Goal: Information Seeking & Learning: Learn about a topic

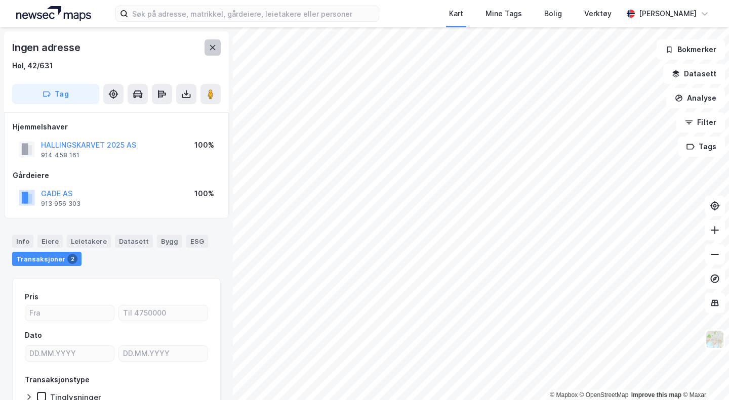
click at [214, 54] on button at bounding box center [212, 47] width 16 height 16
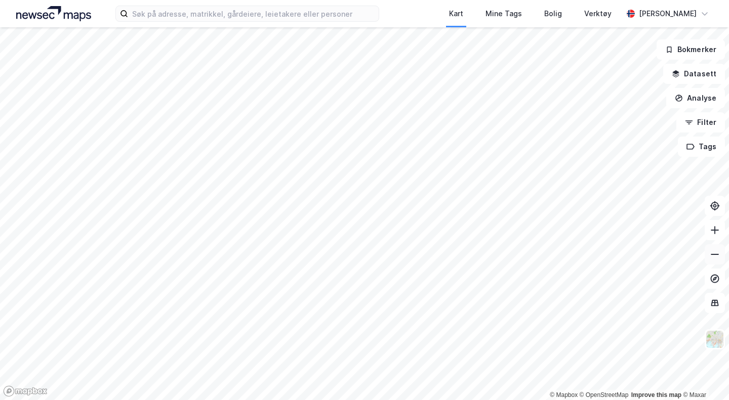
click at [712, 257] on icon at bounding box center [715, 255] width 10 height 10
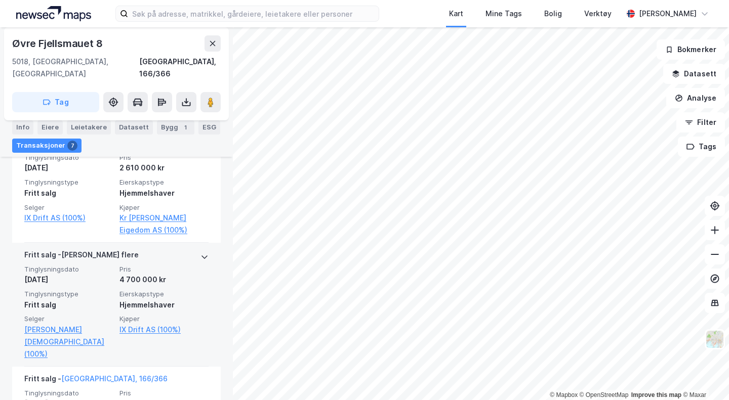
scroll to position [452, 0]
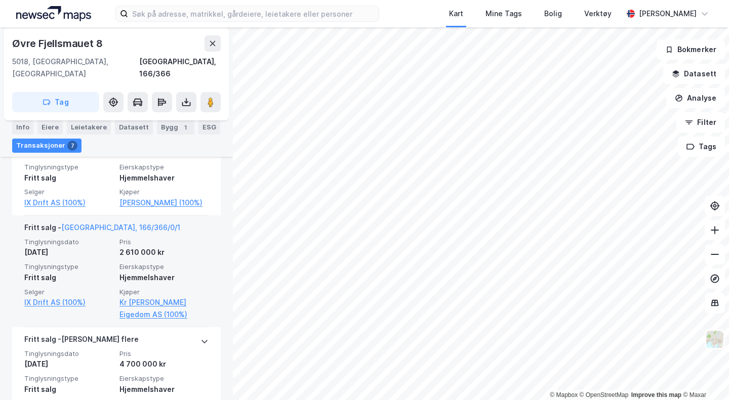
click at [119, 246] on div "2 610 000 kr" at bounding box center [163, 252] width 89 height 12
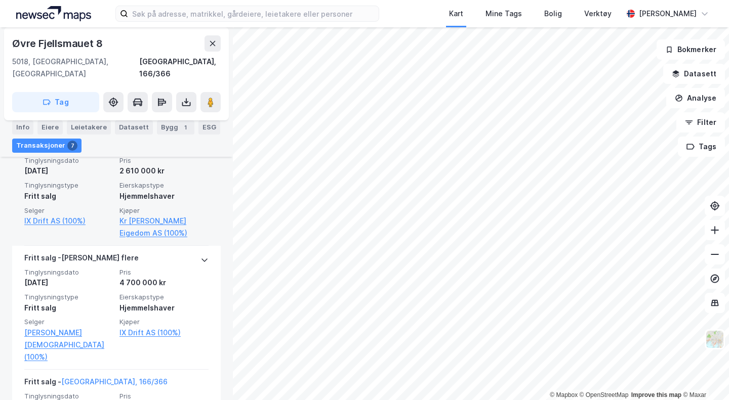
scroll to position [537, 0]
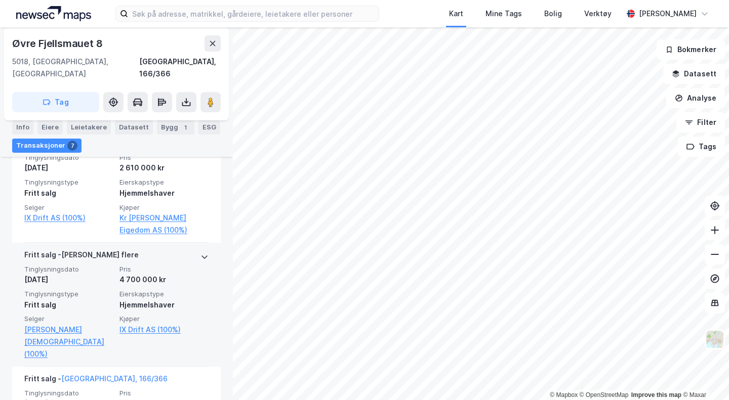
click at [147, 265] on div "Tinglysningsdato [DATE] Pris 4 700 000 kr Tinglysningstype Fritt salg Eierskaps…" at bounding box center [116, 312] width 184 height 95
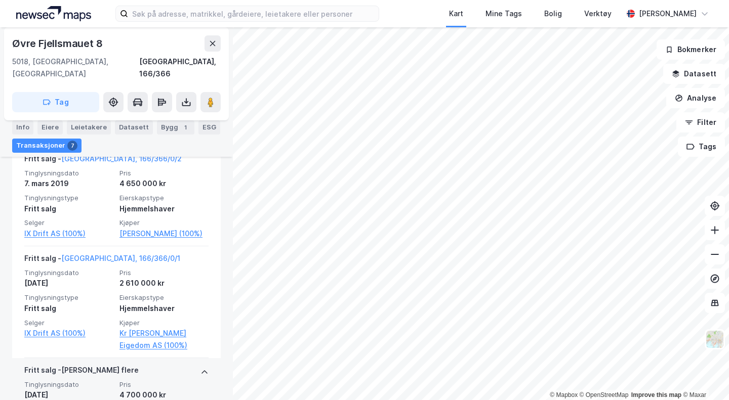
scroll to position [506, 0]
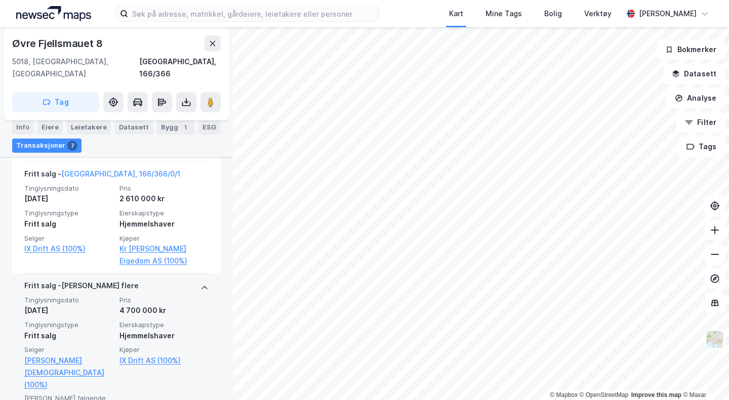
click at [150, 305] on div "4 700 000 kr" at bounding box center [163, 311] width 89 height 12
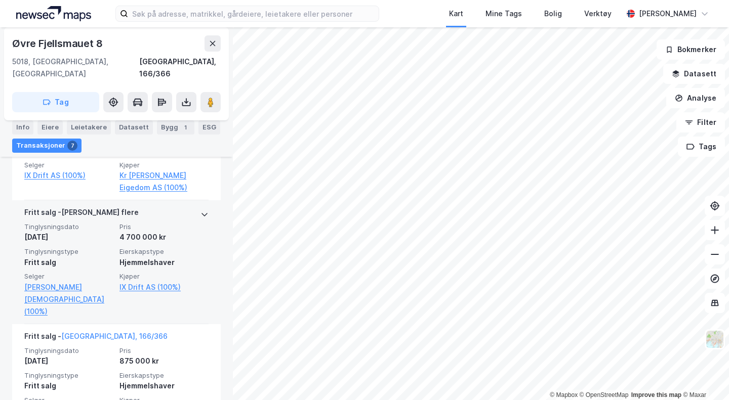
scroll to position [590, 0]
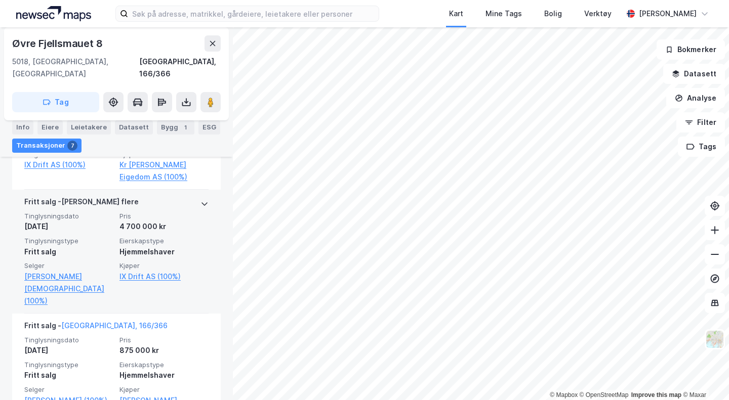
click at [108, 212] on div "Tinglysningsdato [DATE] Pris 4 700 000 kr Tinglysningstype Fritt salg Eierskaps…" at bounding box center [116, 259] width 184 height 95
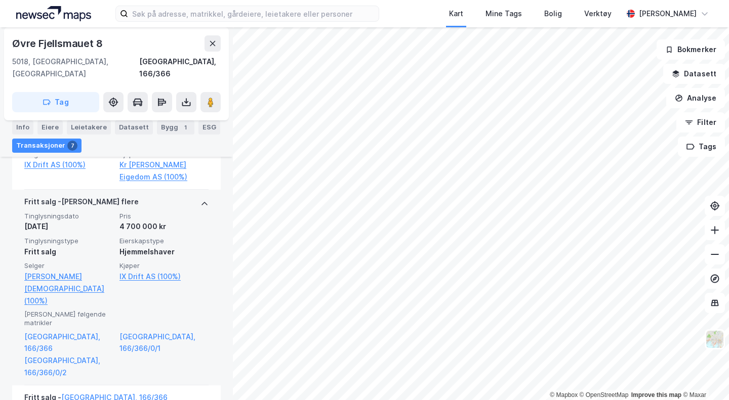
click at [108, 212] on div "Tinglysningsdato [DATE] Pris 4 700 000 kr Tinglysningstype Fritt salg Eierskaps…" at bounding box center [116, 259] width 184 height 95
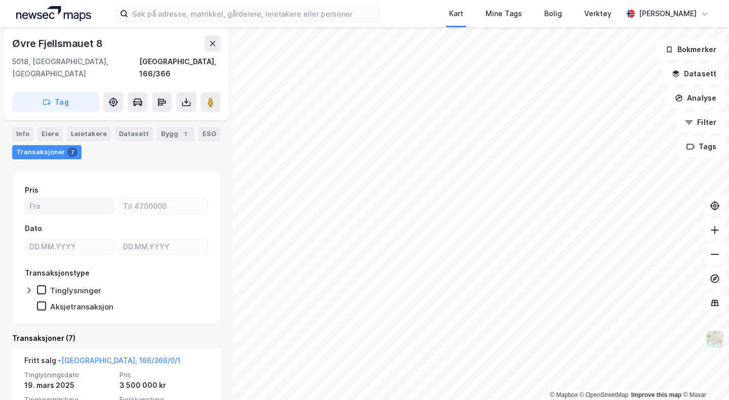
scroll to position [84, 0]
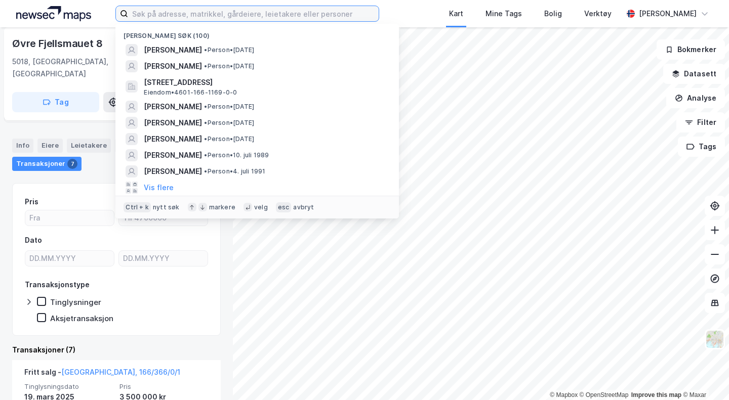
click at [195, 18] on input at bounding box center [253, 13] width 251 height 15
paste input "[STREET_ADDRESS]"
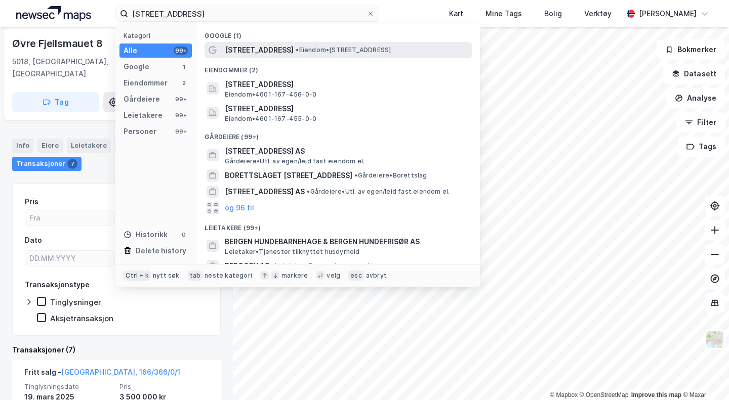
click at [271, 55] on span "[STREET_ADDRESS]" at bounding box center [259, 50] width 69 height 12
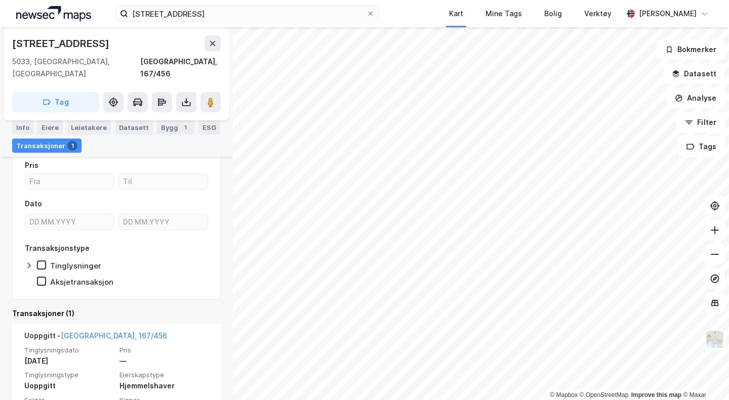
scroll to position [115, 0]
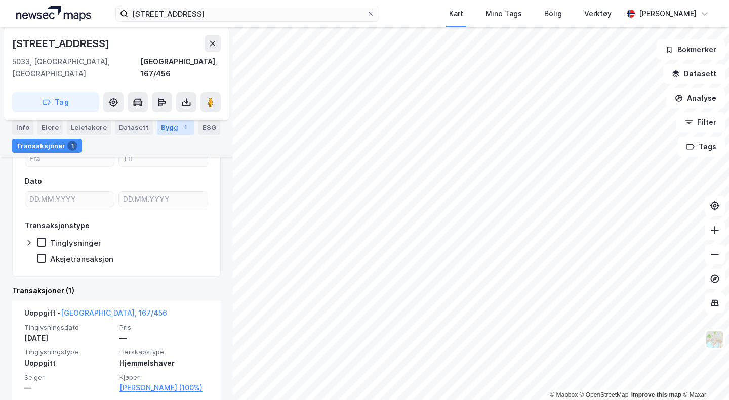
click at [171, 129] on div "Bygg 1" at bounding box center [175, 127] width 37 height 14
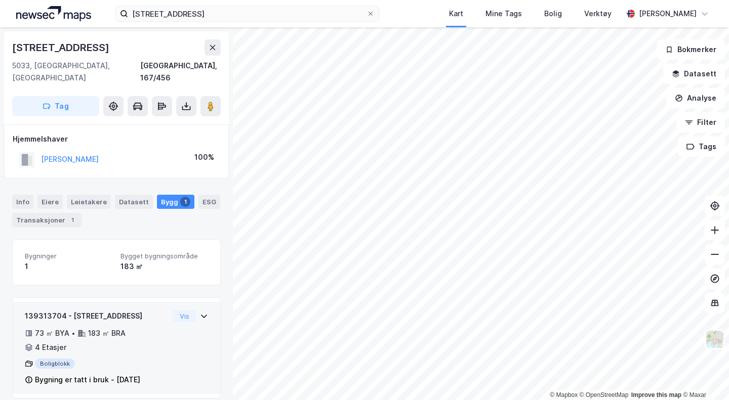
click at [77, 346] on div "139313704 - [GEOGRAPHIC_DATA] 26A 73 ㎡ BYA • 183 ㎡ BRA • 4 Etasjer Boligblokk B…" at bounding box center [97, 348] width 144 height 76
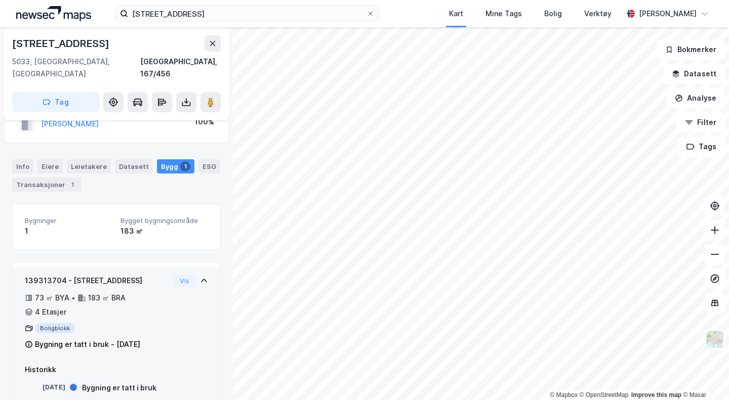
scroll to position [46, 0]
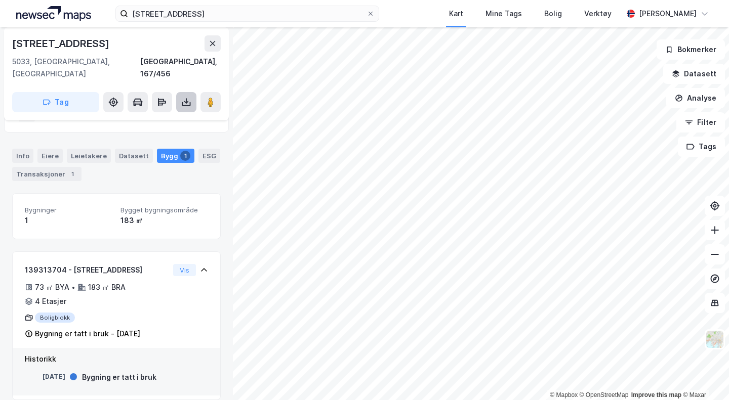
click at [189, 97] on icon at bounding box center [186, 102] width 10 height 10
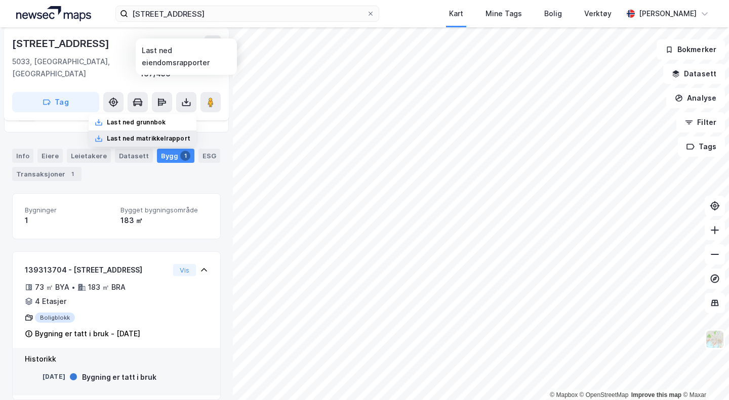
click at [155, 135] on div "Last ned matrikkelrapport" at bounding box center [149, 139] width 84 height 8
click at [187, 96] on div "Last ned grunnbok Last ned matrikkelrapport" at bounding box center [186, 102] width 20 height 20
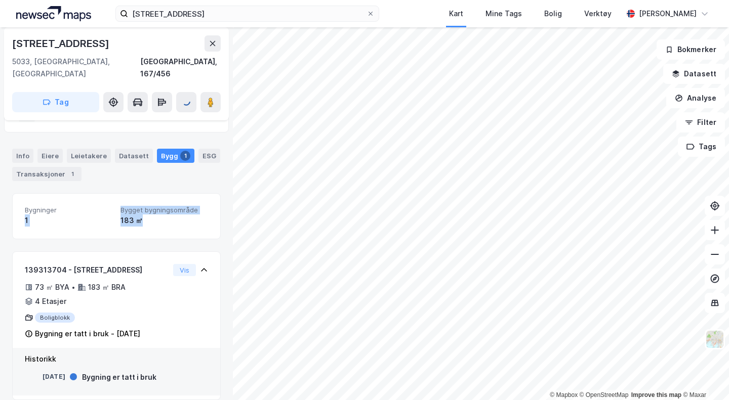
drag, startPoint x: 134, startPoint y: 209, endPoint x: 92, endPoint y: 186, distance: 47.5
click at [92, 193] on div "Bygninger 1 Bygget bygningsområde 183 ㎡" at bounding box center [116, 216] width 209 height 46
click at [174, 215] on div "183 ㎡" at bounding box center [164, 221] width 88 height 12
drag, startPoint x: 174, startPoint y: 208, endPoint x: 75, endPoint y: 194, distance: 100.1
click at [75, 206] on div "Bygninger 1 Bygget bygningsområde 183 ㎡" at bounding box center [116, 216] width 183 height 21
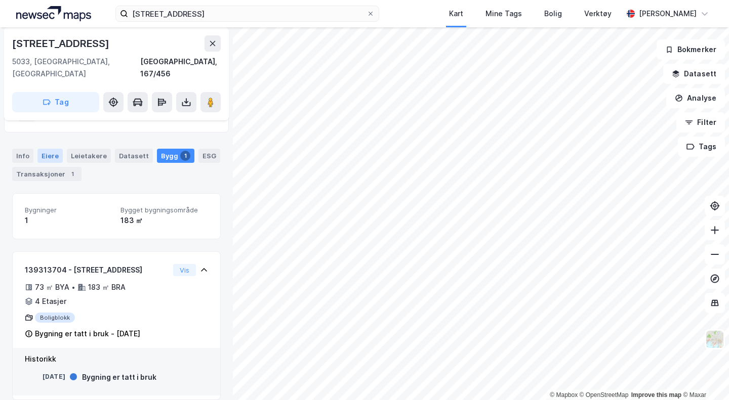
click at [43, 149] on div "Eiere" at bounding box center [49, 156] width 25 height 14
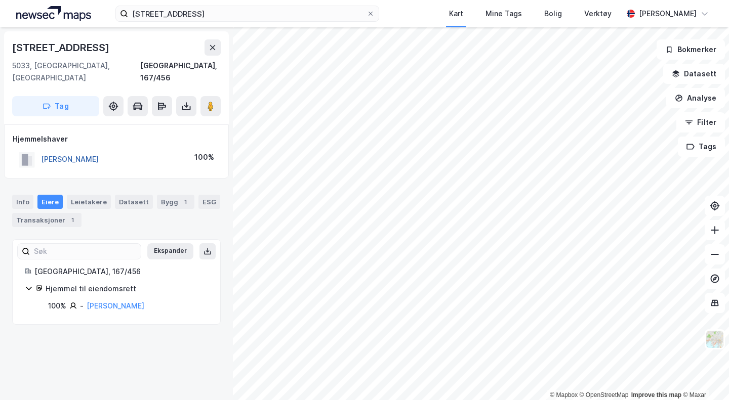
click at [0, 0] on button "[PERSON_NAME]" at bounding box center [0, 0] width 0 height 0
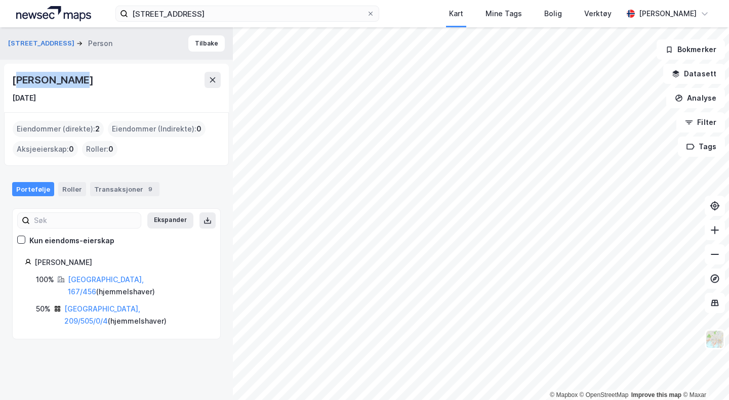
drag, startPoint x: 80, startPoint y: 87, endPoint x: 6, endPoint y: 79, distance: 75.2
click at [6, 79] on div "[PERSON_NAME] [DATE]" at bounding box center [116, 88] width 225 height 49
copy div "[PERSON_NAME]"
click at [113, 303] on div "[GEOGRAPHIC_DATA], 209/505/0/4 ( hjemmelshaver )" at bounding box center [136, 315] width 144 height 24
click at [118, 305] on link "[GEOGRAPHIC_DATA], 209/505/0/4" at bounding box center [102, 315] width 76 height 21
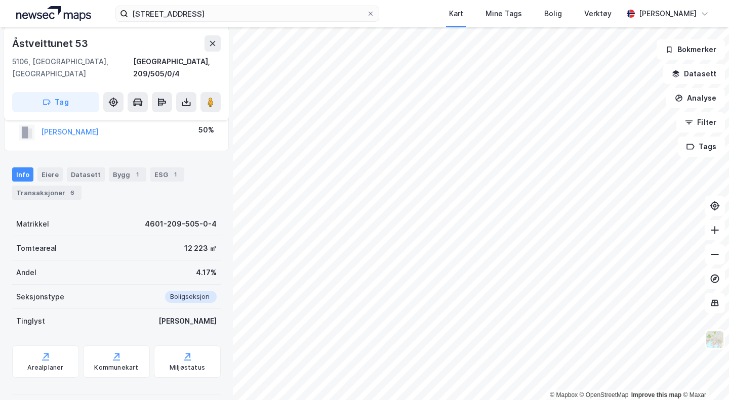
scroll to position [46, 0]
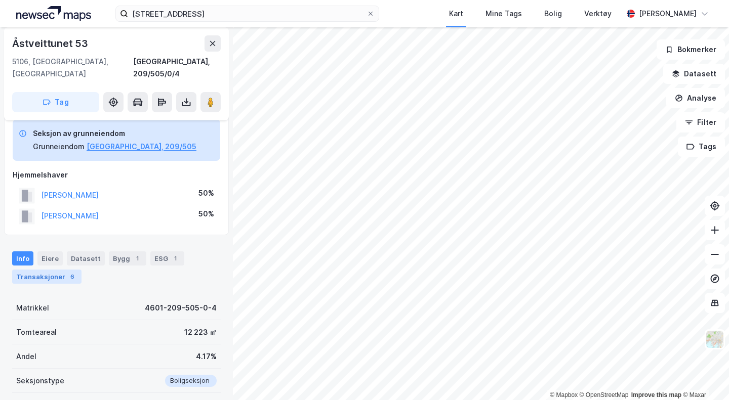
click at [44, 270] on div "Transaksjoner 6" at bounding box center [46, 277] width 69 height 14
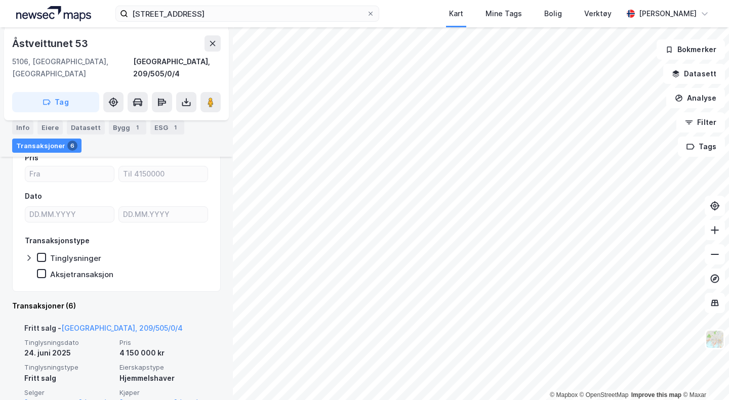
scroll to position [287, 0]
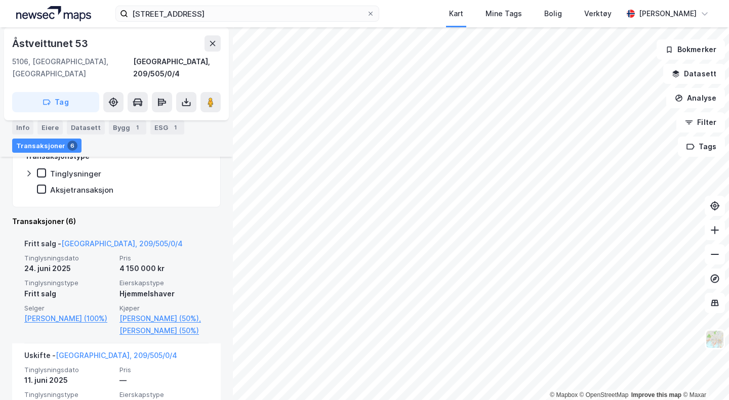
click at [81, 263] on div "24. juni 2025" at bounding box center [68, 269] width 89 height 12
click at [95, 265] on div "Tinglysningsdato [DATE] Pris 4 150 000 kr Tinglysningstype Fritt salg Eierskaps…" at bounding box center [116, 295] width 184 height 83
click at [149, 325] on link "[PERSON_NAME] (50%)" at bounding box center [163, 331] width 89 height 12
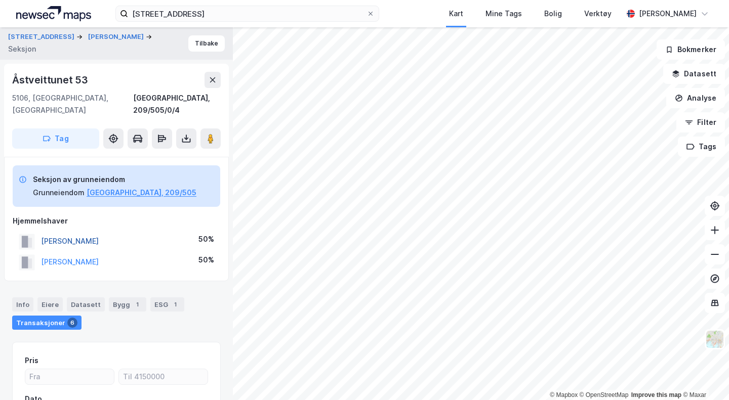
click at [0, 0] on button "[PERSON_NAME]" at bounding box center [0, 0] width 0 height 0
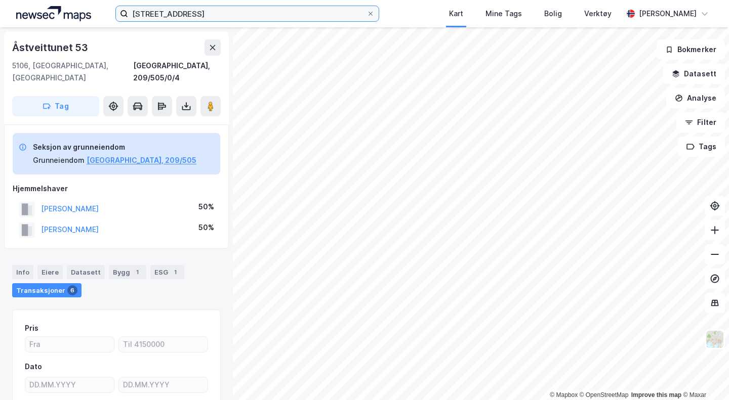
click at [263, 12] on input "[STREET_ADDRESS]" at bounding box center [247, 13] width 238 height 15
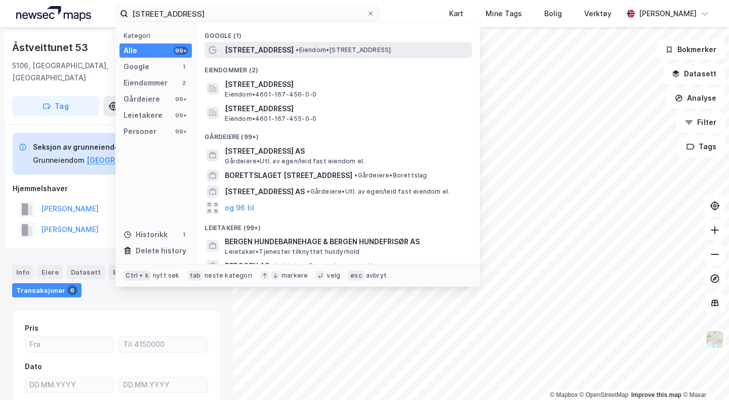
click at [275, 55] on span "[STREET_ADDRESS]" at bounding box center [259, 50] width 69 height 12
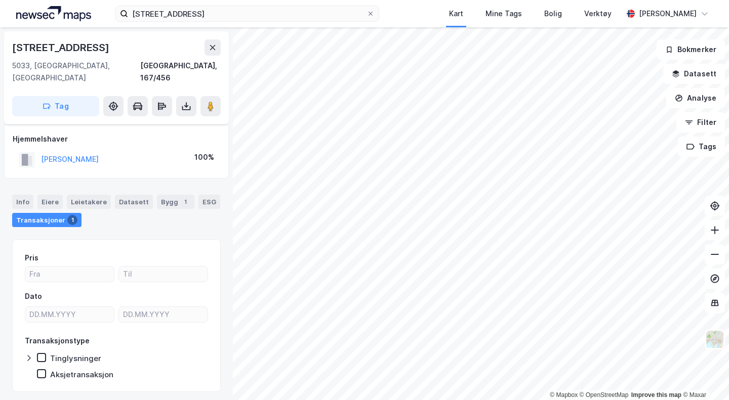
scroll to position [5, 0]
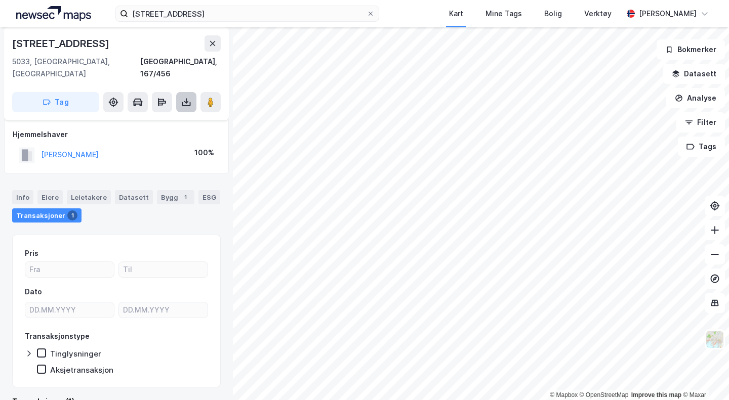
click at [183, 92] on button at bounding box center [186, 102] width 20 height 20
click at [132, 131] on div "Last ned matrikkelrapport" at bounding box center [143, 139] width 108 height 16
drag, startPoint x: 245, startPoint y: 18, endPoint x: 27, endPoint y: 9, distance: 217.9
click at [27, 9] on div "[STREET_ADDRESS] Mine Tags Bolig Verktøy [PERSON_NAME]" at bounding box center [364, 13] width 729 height 27
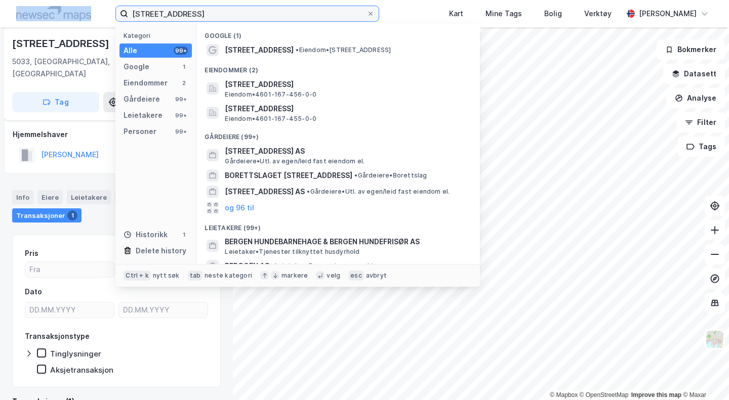
click at [300, 17] on input "[STREET_ADDRESS]" at bounding box center [247, 13] width 238 height 15
paste input "Nye [STREET_ADDRESS]"
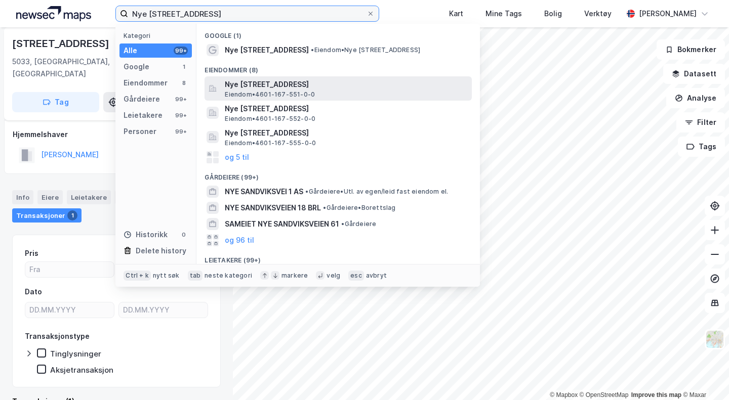
type input "Nye [STREET_ADDRESS]"
click at [244, 82] on span "Nye [STREET_ADDRESS]" at bounding box center [346, 84] width 243 height 12
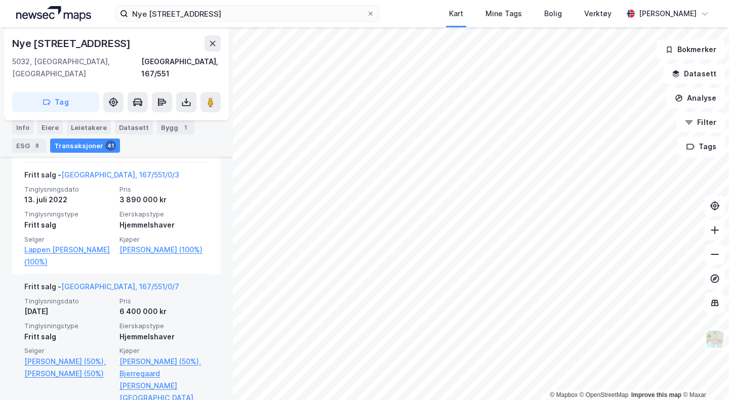
scroll to position [510, 0]
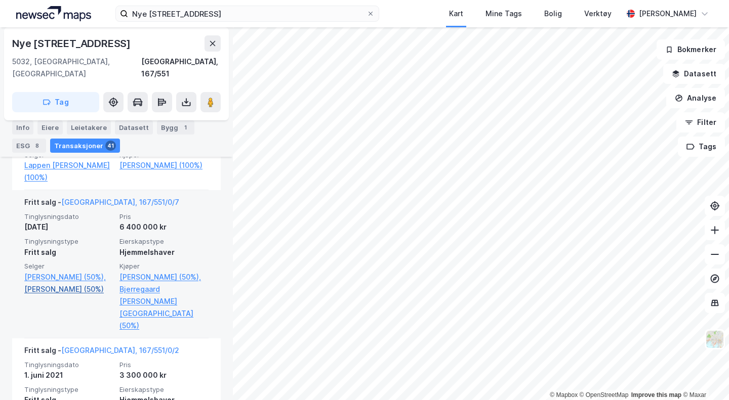
click at [72, 296] on link "[PERSON_NAME] (50%)" at bounding box center [68, 289] width 89 height 12
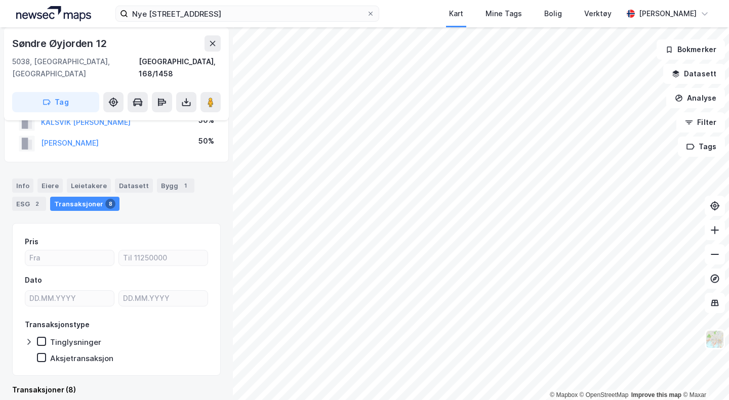
scroll to position [69, 0]
drag, startPoint x: 143, startPoint y: 133, endPoint x: 44, endPoint y: 130, distance: 99.7
click at [44, 133] on div "[PERSON_NAME] 50%" at bounding box center [117, 143] width 208 height 21
click at [0, 0] on button "[PERSON_NAME]" at bounding box center [0, 0] width 0 height 0
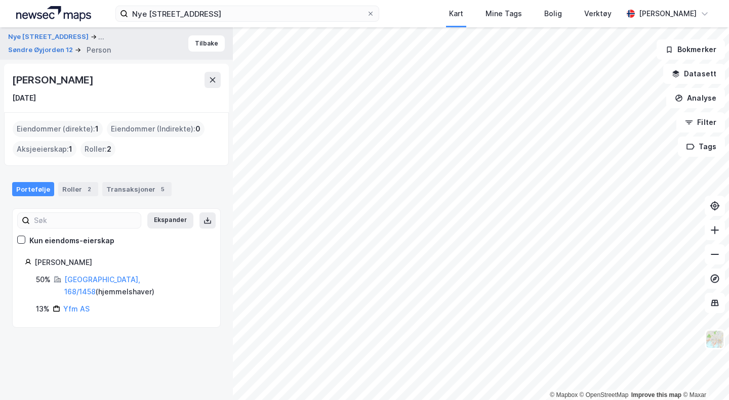
drag, startPoint x: 143, startPoint y: 83, endPoint x: 4, endPoint y: 81, distance: 139.7
click at [4, 81] on div "Nye Sandviksveien 50 ... Søndre Øyjorden 12 Person Tilbake [PERSON_NAME] [DATE]…" at bounding box center [116, 213] width 233 height 373
copy div "[PERSON_NAME]"
click at [47, 33] on button "Nye [STREET_ADDRESS]" at bounding box center [49, 37] width 83 height 12
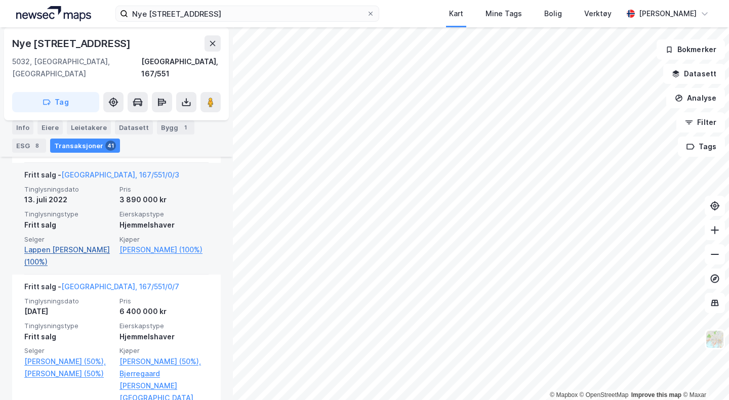
scroll to position [510, 0]
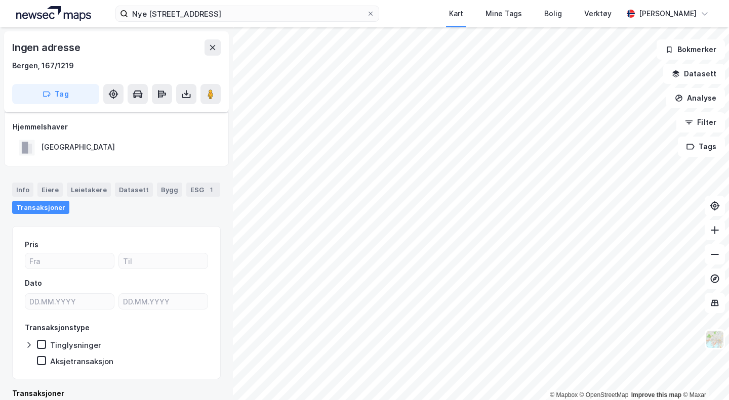
scroll to position [15, 0]
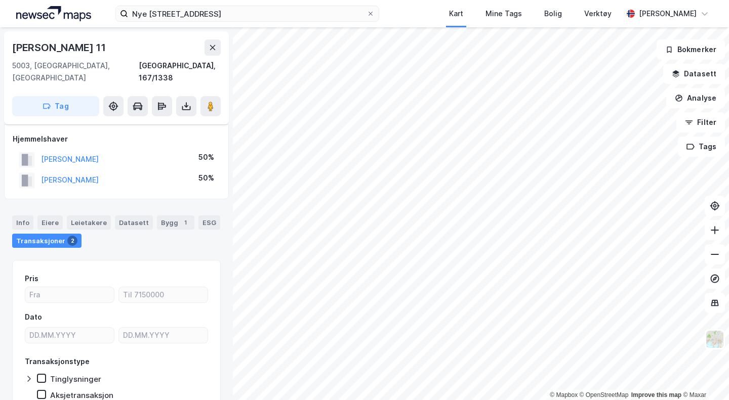
scroll to position [15, 0]
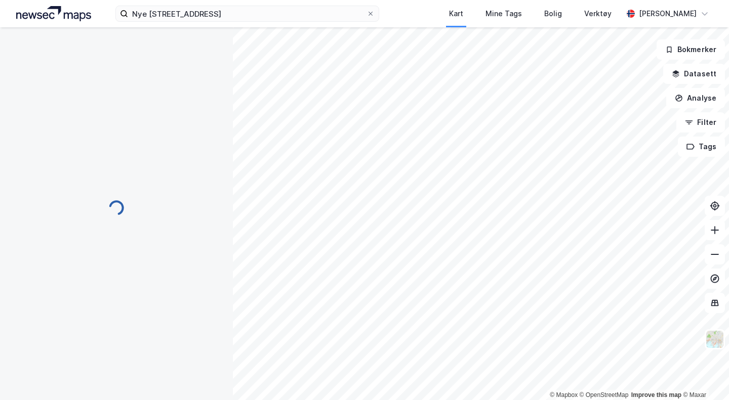
scroll to position [15, 0]
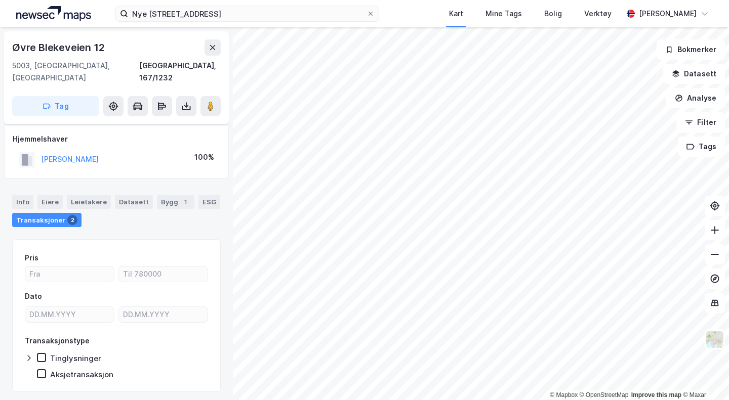
scroll to position [15, 0]
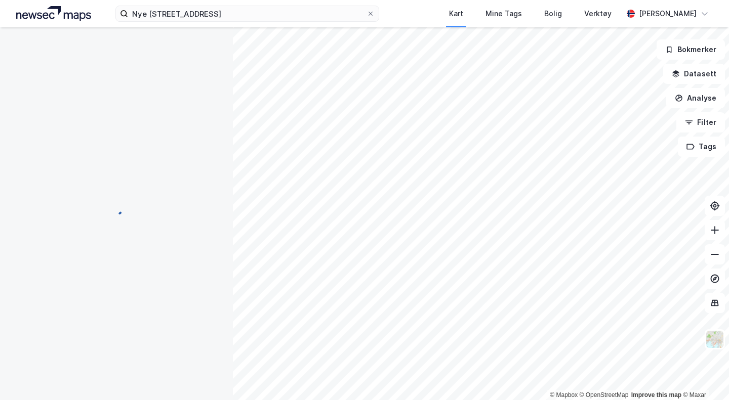
scroll to position [15, 0]
